Goal: Use online tool/utility: Utilize a website feature to perform a specific function

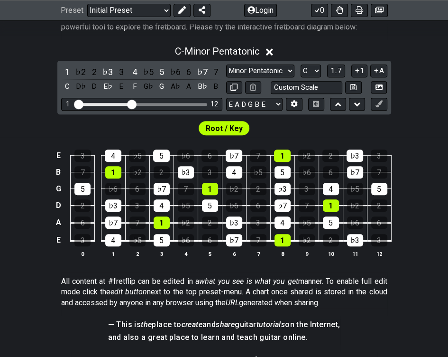
scroll to position [190, 0]
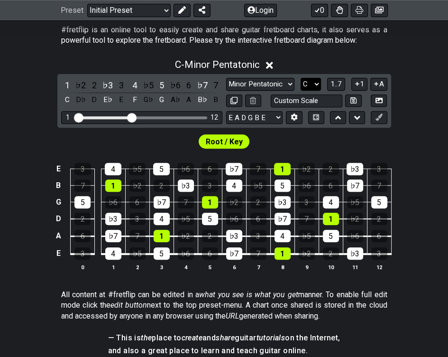
click at [306, 82] on select "A♭ A A♯ B♭ B C C♯ D♭ D D♯ E♭ E F F♯ G♭ G G♯" at bounding box center [311, 84] width 20 height 13
click at [281, 85] on select "Minor Pentatonic Click to edit Minor Pentatonic Major Pentatonic Minor Blues Ma…" at bounding box center [260, 84] width 68 height 13
drag, startPoint x: 304, startPoint y: 79, endPoint x: 298, endPoint y: 81, distance: 6.0
click at [304, 79] on select "A♭ A A♯ B♭ B C C♯ D♭ D D♯ E♭ E F F♯ G♭ G G♯" at bounding box center [311, 84] width 20 height 13
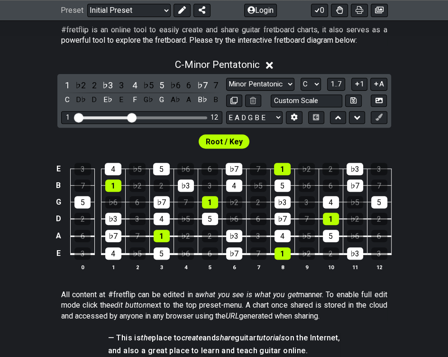
select select "E"
click at [301, 78] on select "A♭ A A♯ B♭ B C C♯ D♭ D D♯ E♭ E F F♯ G♭ G G♯" at bounding box center [311, 84] width 20 height 13
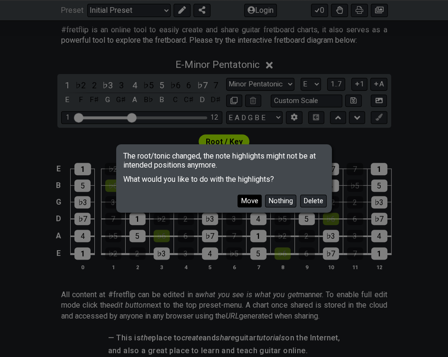
click at [254, 203] on button "Move" at bounding box center [250, 201] width 24 height 13
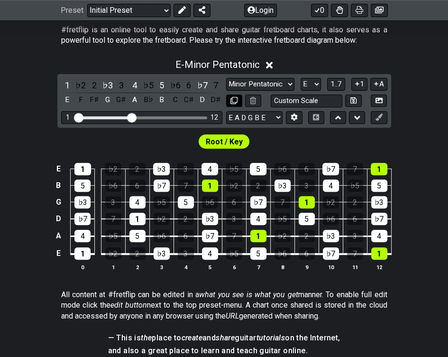
click at [236, 98] on icon at bounding box center [234, 100] width 7 height 7
select select "E"
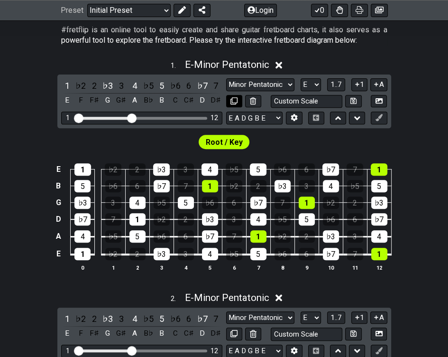
click at [233, 100] on icon at bounding box center [234, 100] width 7 height 7
select select "E"
click at [280, 295] on icon at bounding box center [279, 298] width 7 height 10
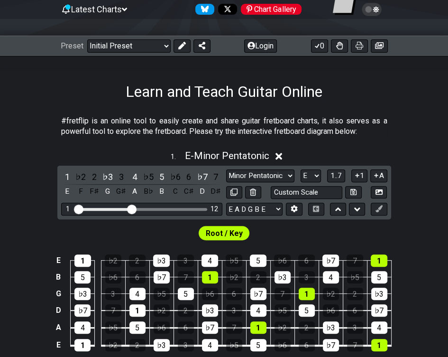
scroll to position [95, 0]
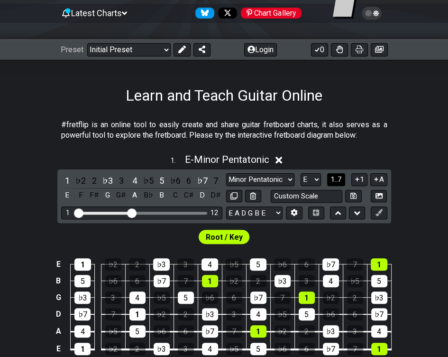
click at [338, 179] on span "1..7" at bounding box center [336, 179] width 11 height 9
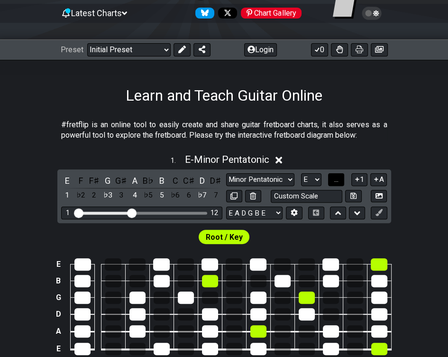
click at [338, 179] on span "..." at bounding box center [336, 179] width 4 height 9
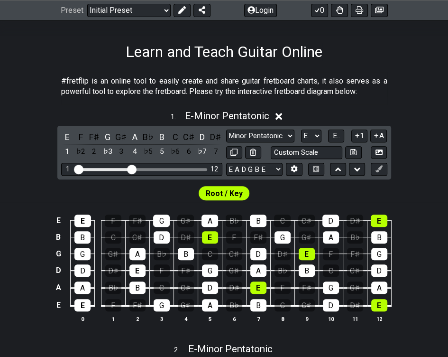
scroll to position [142, 0]
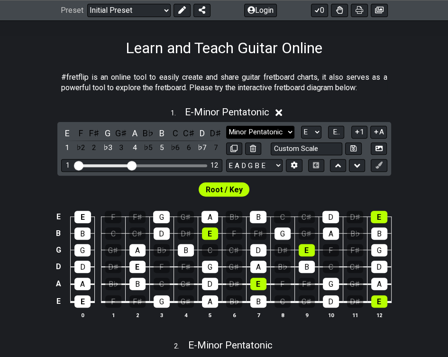
click at [285, 126] on select "Minor Pentatonic Click to edit Minor Pentatonic Major Pentatonic Minor Blues Ma…" at bounding box center [260, 132] width 68 height 13
select select "Minor / Aeolian"
click at [226, 126] on select "Minor Pentatonic Click to edit Minor Pentatonic Major Pentatonic Minor Blues Ma…" at bounding box center [260, 132] width 68 height 13
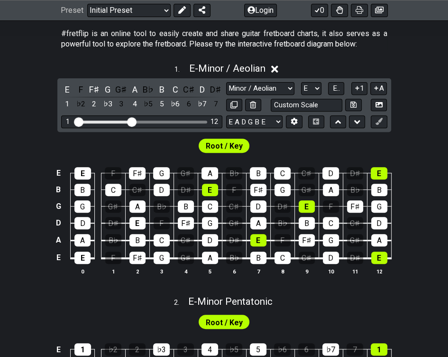
scroll to position [190, 0]
